Goal: Complete application form

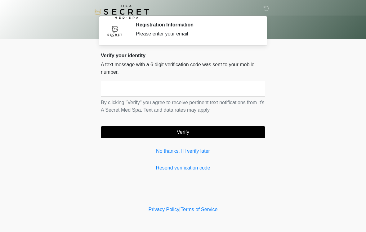
click at [226, 89] on input "text" at bounding box center [183, 89] width 165 height 16
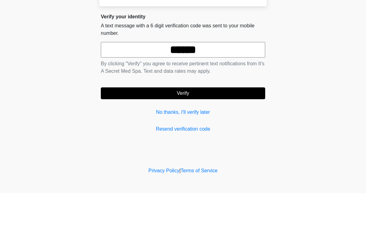
type input "******"
click at [234, 126] on button "Verify" at bounding box center [183, 132] width 165 height 12
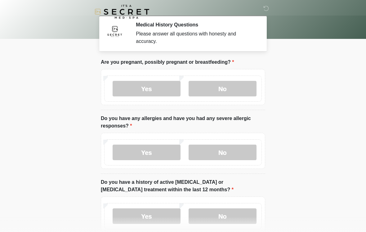
click at [236, 87] on label "No" at bounding box center [223, 89] width 68 height 16
click at [232, 150] on label "No" at bounding box center [223, 152] width 68 height 16
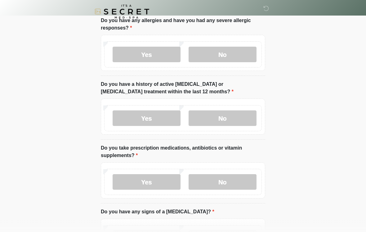
click at [233, 113] on label "No" at bounding box center [223, 119] width 68 height 16
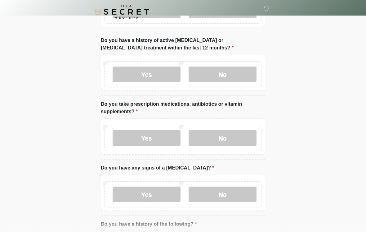
scroll to position [143, 0]
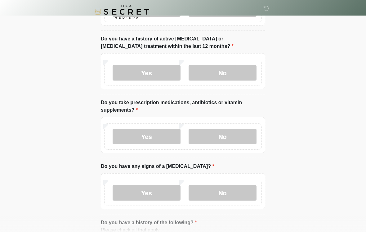
click at [165, 132] on label "Yes" at bounding box center [147, 137] width 68 height 16
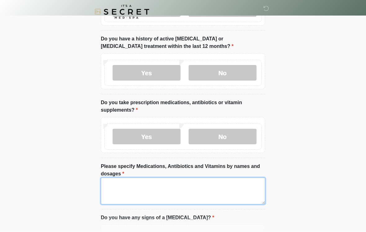
click at [180, 185] on textarea "Please specify Medications, Antibiotics and Vitamins by names and dosages" at bounding box center [183, 190] width 165 height 27
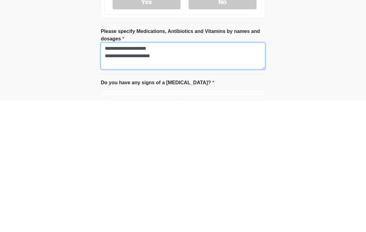
click at [244, 174] on textarea "**********" at bounding box center [183, 187] width 165 height 27
click at [246, 174] on textarea "**********" at bounding box center [183, 187] width 165 height 27
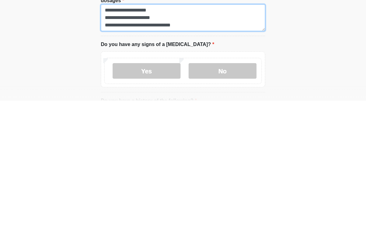
type textarea "**********"
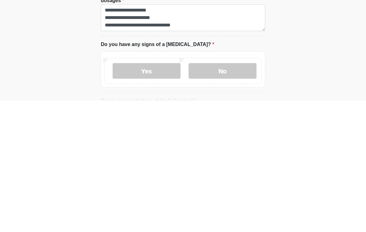
click at [234, 194] on label "No" at bounding box center [223, 202] width 68 height 16
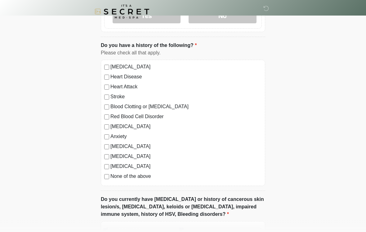
scroll to position [373, 0]
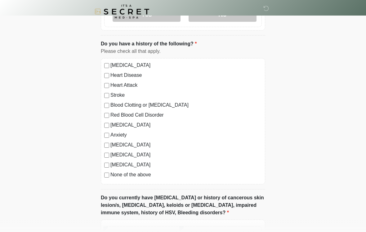
click at [147, 176] on label "None of the above" at bounding box center [187, 174] width 152 height 7
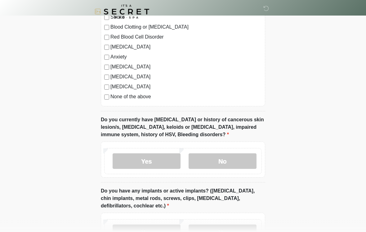
click at [240, 160] on label "No" at bounding box center [223, 161] width 68 height 16
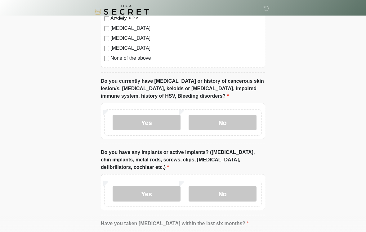
click at [241, 192] on label "No" at bounding box center [223, 194] width 68 height 16
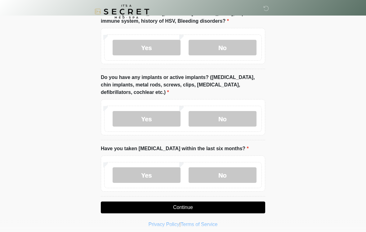
scroll to position [568, 0]
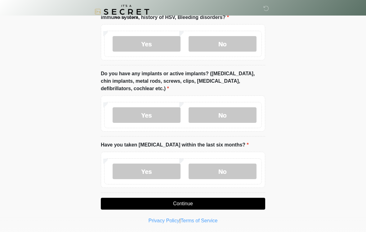
click at [237, 165] on label "No" at bounding box center [223, 171] width 68 height 16
click at [234, 198] on button "Continue" at bounding box center [183, 203] width 165 height 12
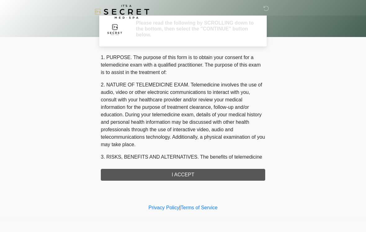
scroll to position [0, 0]
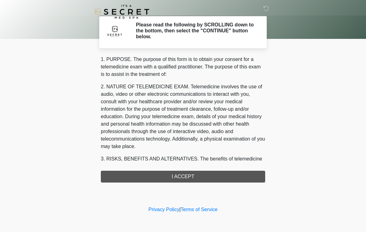
click at [234, 172] on div "1. PURPOSE. The purpose of this form is to obtain your consent for a telemedici…" at bounding box center [183, 119] width 165 height 127
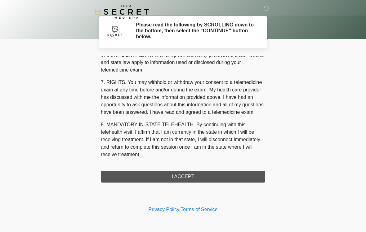
scroll to position [253, 0]
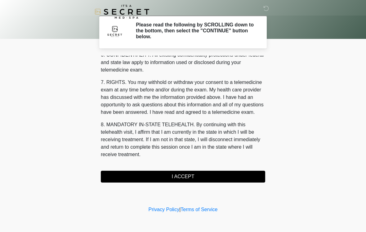
click at [187, 173] on button "I ACCEPT" at bounding box center [183, 176] width 165 height 12
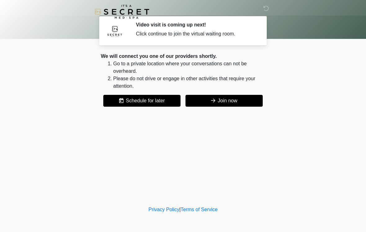
click at [247, 97] on button "Join now" at bounding box center [224, 101] width 77 height 12
